Goal: Information Seeking & Learning: Learn about a topic

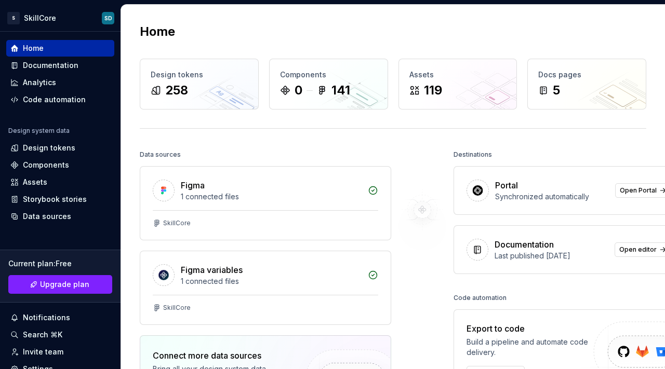
drag, startPoint x: 334, startPoint y: 176, endPoint x: 624, endPoint y: 1, distance: 338.5
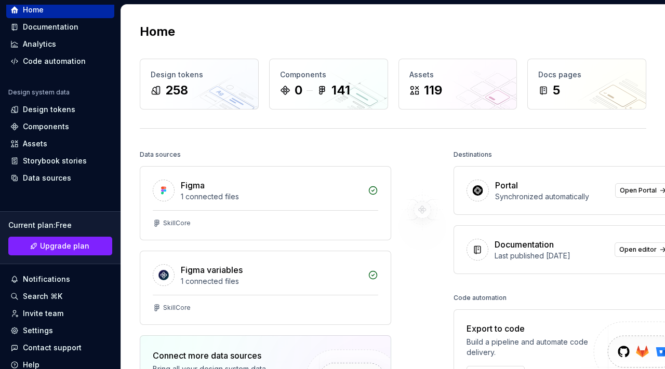
scroll to position [78, 0]
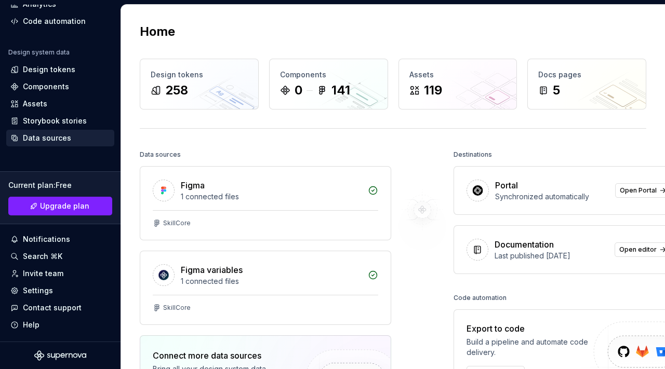
click at [48, 143] on div "Data sources" at bounding box center [47, 138] width 48 height 10
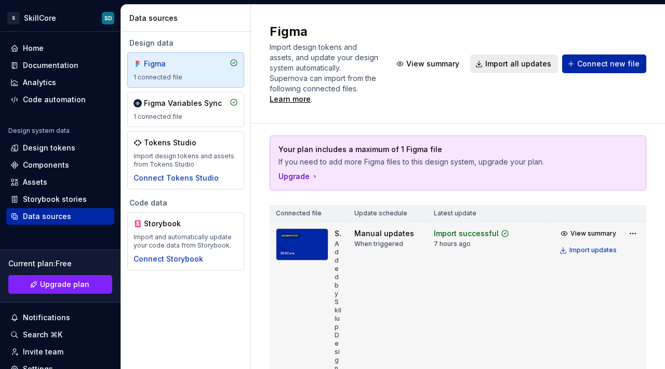
scroll to position [17, 0]
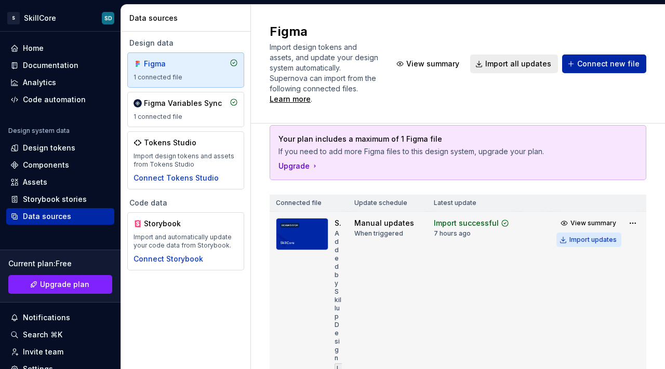
click at [590, 241] on div "Import updates" at bounding box center [592, 240] width 47 height 8
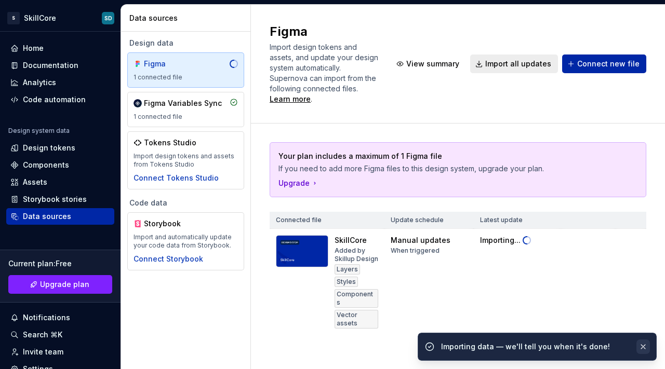
click at [644, 345] on button "button" at bounding box center [642, 347] width 13 height 15
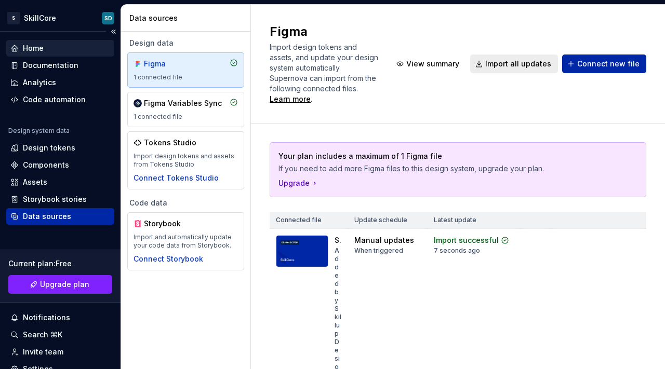
click at [32, 52] on div "Home" at bounding box center [33, 48] width 21 height 10
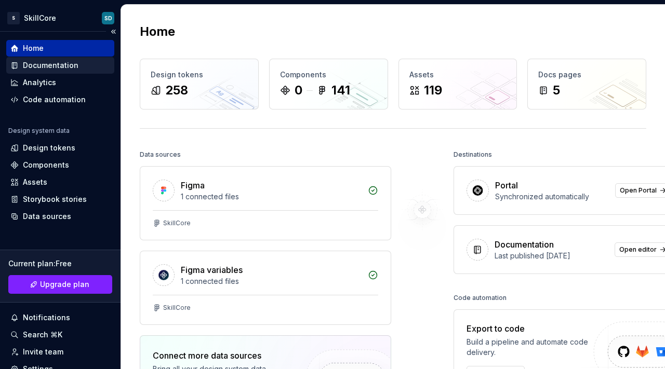
click at [36, 64] on div "Documentation" at bounding box center [51, 65] width 56 height 10
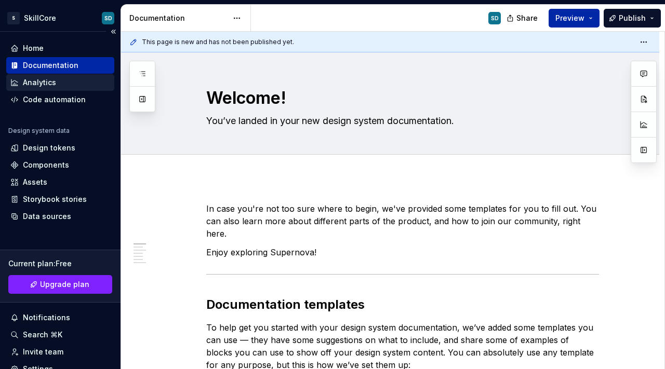
click at [38, 77] on div "Analytics" at bounding box center [39, 82] width 33 height 10
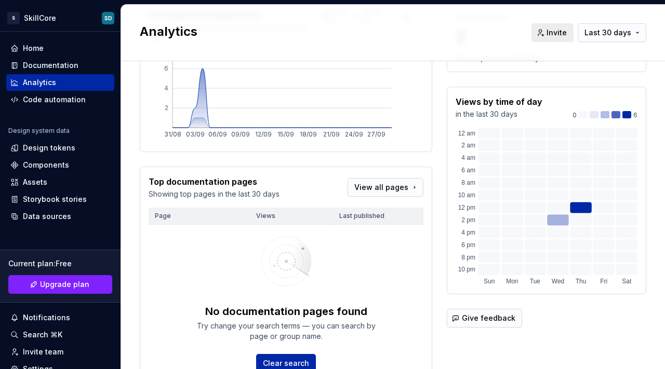
scroll to position [13, 0]
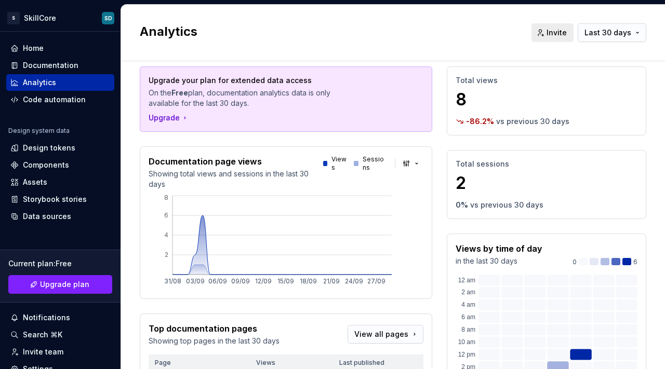
drag, startPoint x: 464, startPoint y: 92, endPoint x: 579, endPoint y: 112, distance: 117.0
click at [573, 111] on div "Total views 8 -86.2 % vs previous 30 days" at bounding box center [546, 100] width 199 height 69
drag, startPoint x: 582, startPoint y: 113, endPoint x: 589, endPoint y: 159, distance: 47.4
click at [582, 115] on div "Total views 8 -86.2 % vs previous 30 days" at bounding box center [546, 100] width 199 height 69
click at [66, 67] on div "Documentation" at bounding box center [51, 65] width 56 height 10
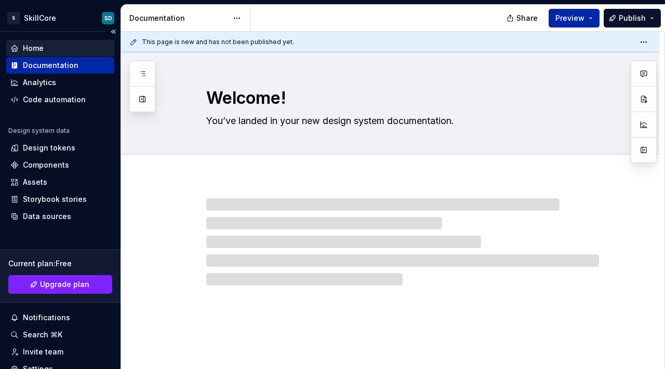
click at [55, 52] on div "Home" at bounding box center [60, 48] width 100 height 10
type textarea "*"
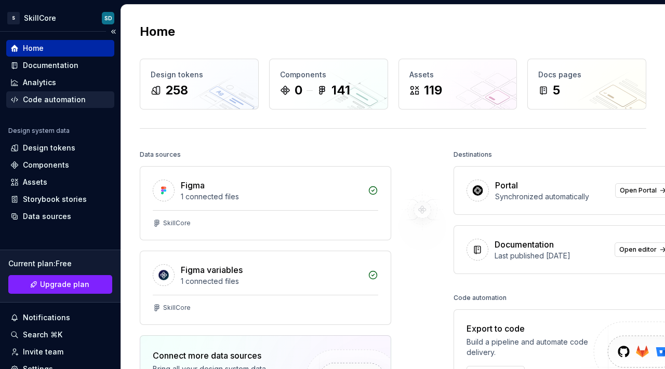
click at [54, 95] on div "Code automation" at bounding box center [54, 99] width 63 height 10
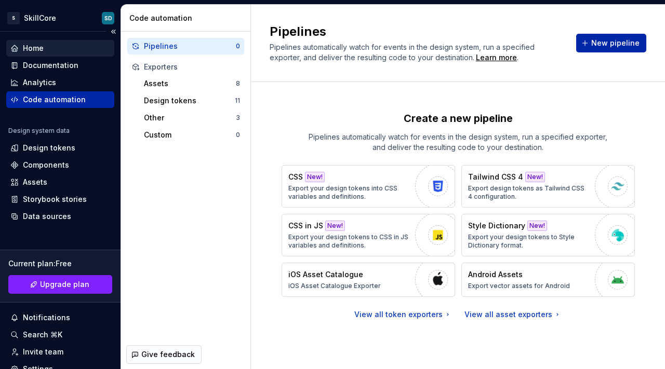
click at [30, 47] on div "Home" at bounding box center [33, 48] width 21 height 10
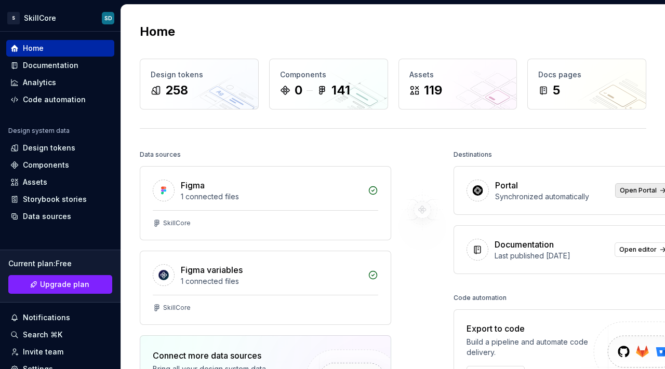
click at [633, 194] on span "Open Portal" at bounding box center [637, 190] width 37 height 8
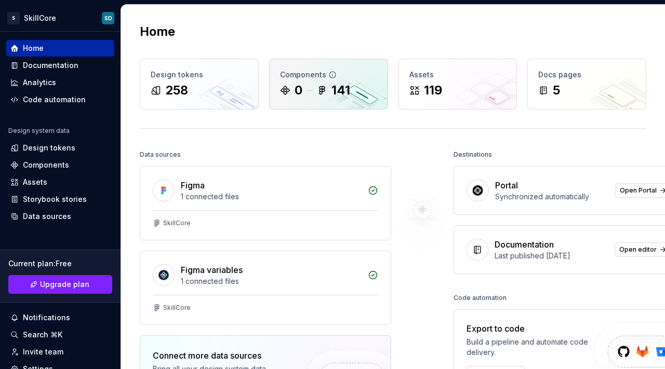
click at [328, 92] on div "141" at bounding box center [333, 90] width 33 height 17
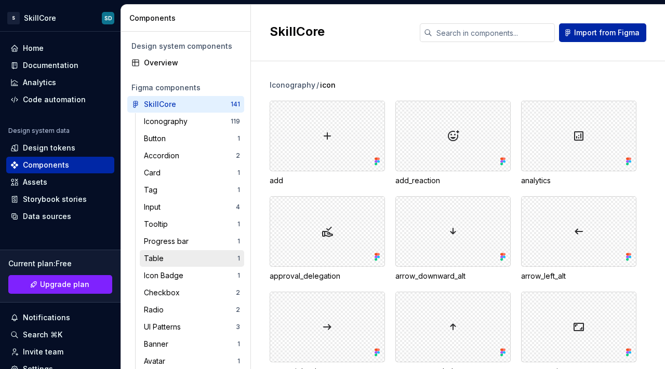
click at [174, 260] on div "Table" at bounding box center [190, 258] width 93 height 10
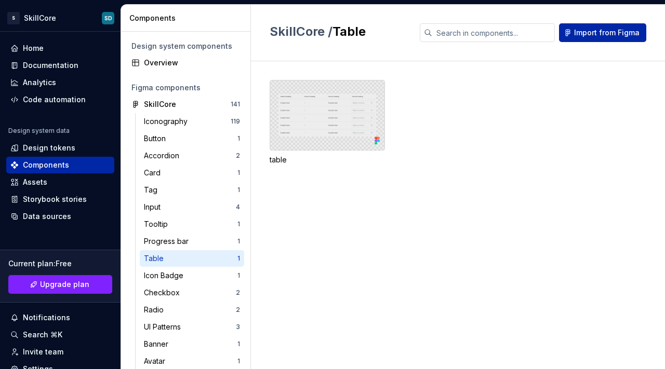
click at [357, 119] on div at bounding box center [326, 115] width 115 height 71
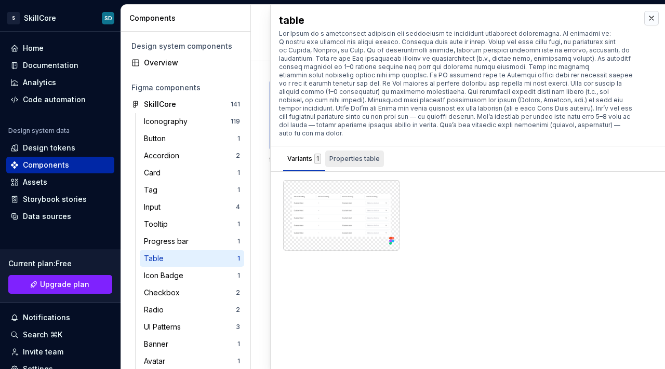
click at [373, 154] on div "Properties table" at bounding box center [354, 159] width 50 height 10
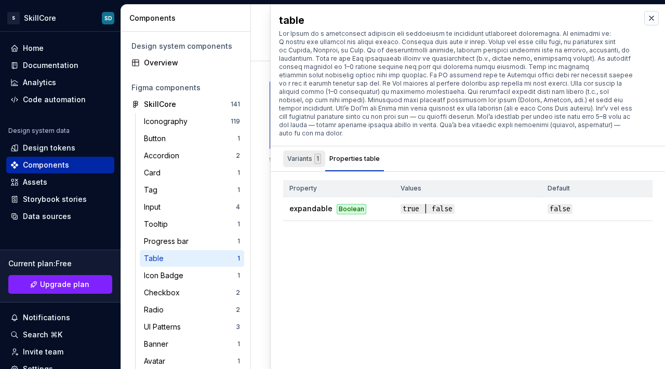
click at [300, 158] on div "Variants 1" at bounding box center [304, 159] width 42 height 17
